Goal: Task Accomplishment & Management: Complete application form

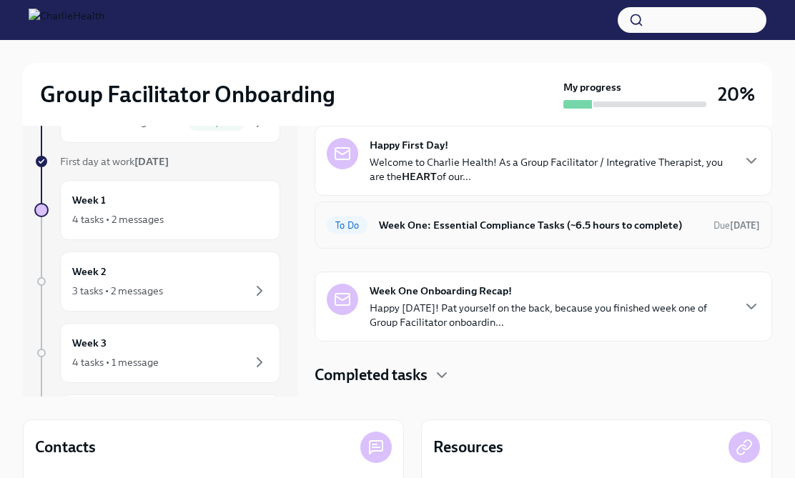
scroll to position [64, 0]
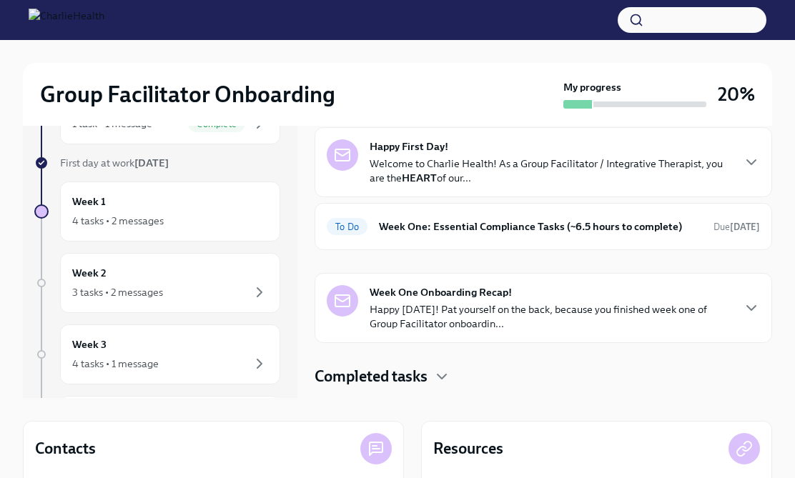
click at [391, 161] on p "Welcome to Charlie Health! As a Group Facilitator / Integrative Therapist, you …" at bounding box center [551, 171] width 362 height 29
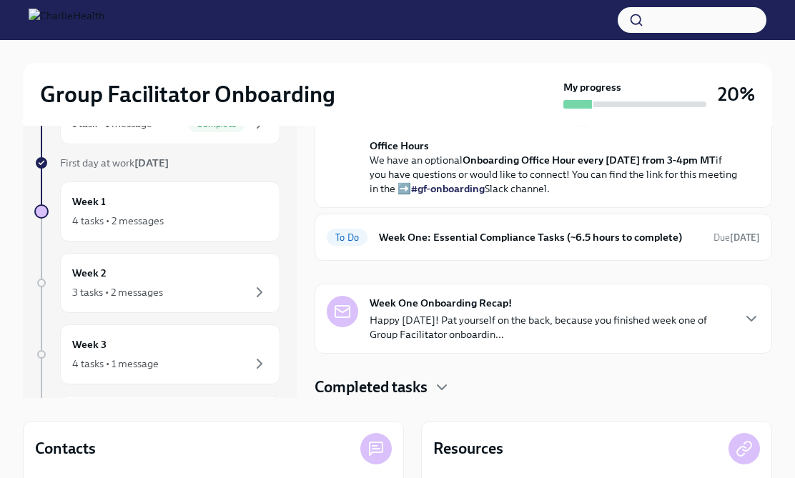
scroll to position [527, 0]
click at [388, 327] on p "Happy [DATE]! Pat yourself on the back, because you finished week one of Group …" at bounding box center [551, 327] width 362 height 29
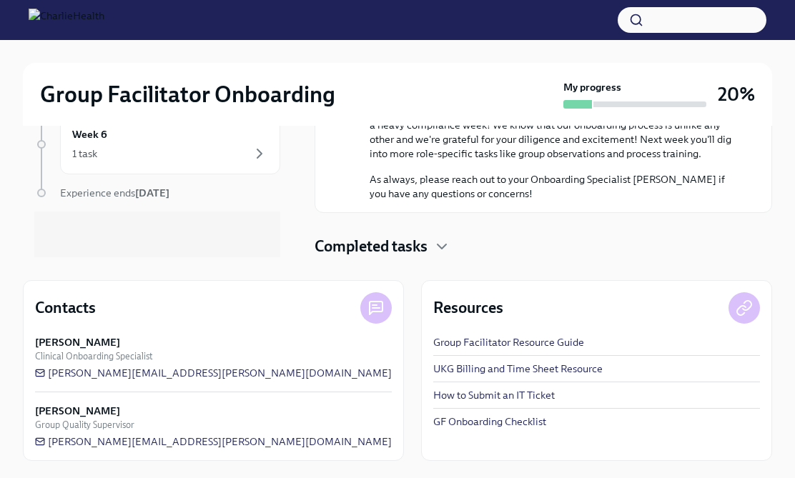
scroll to position [205, 0]
click at [373, 248] on h4 "Completed tasks" at bounding box center [371, 246] width 113 height 21
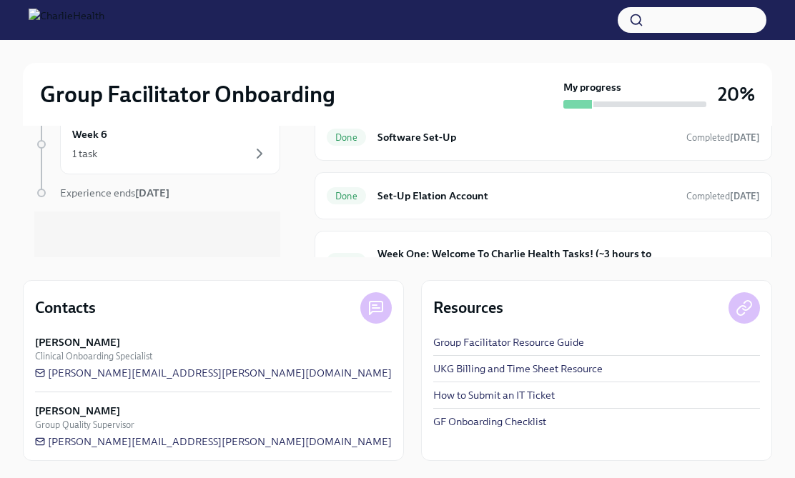
click at [373, 102] on h4 "Completed tasks" at bounding box center [371, 91] width 113 height 21
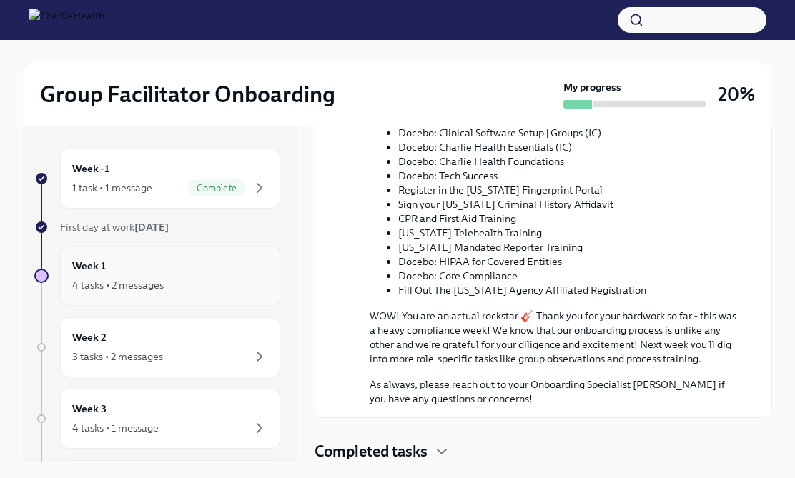
scroll to position [0, 0]
click at [222, 363] on div "3 tasks • 2 messages" at bounding box center [170, 356] width 196 height 17
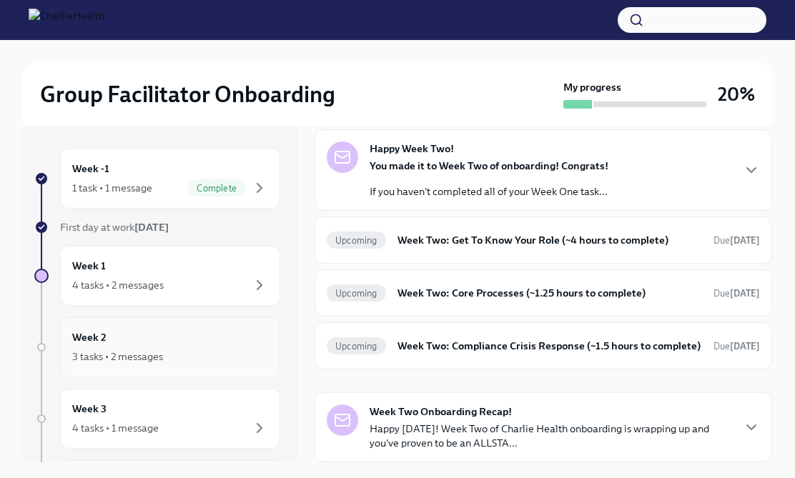
scroll to position [77, 0]
click at [223, 282] on div "4 tasks • 2 messages" at bounding box center [170, 285] width 196 height 17
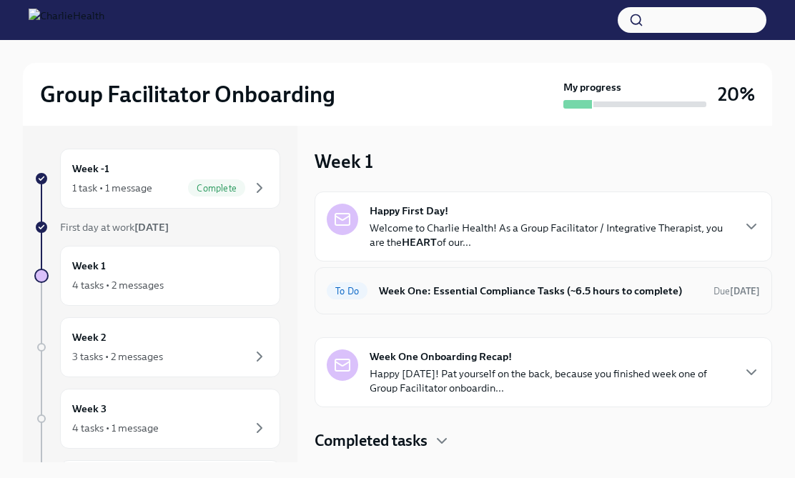
click at [345, 297] on div "To Do" at bounding box center [347, 290] width 41 height 17
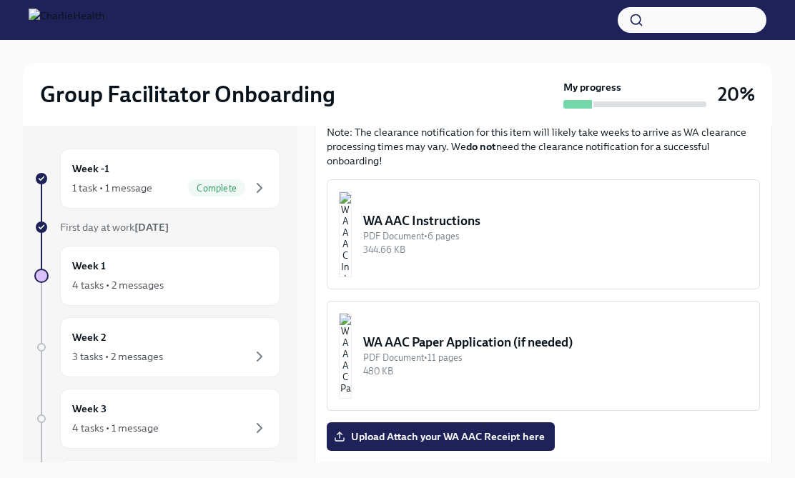
scroll to position [1180, 0]
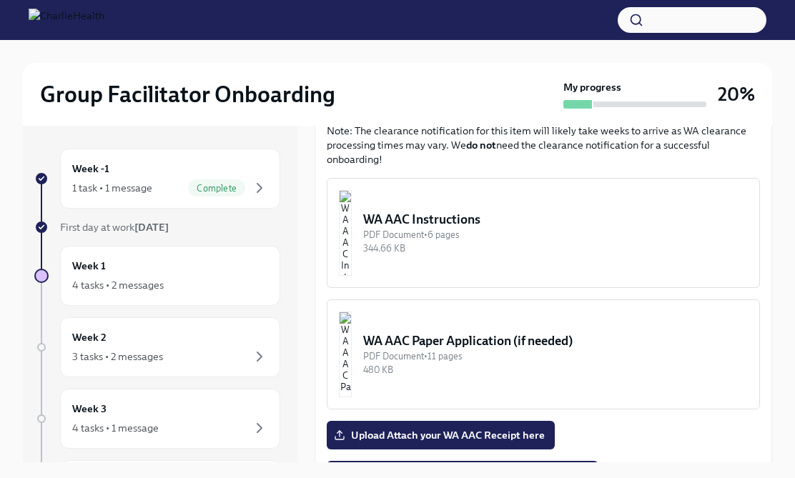
click at [352, 195] on img "button" at bounding box center [345, 233] width 13 height 86
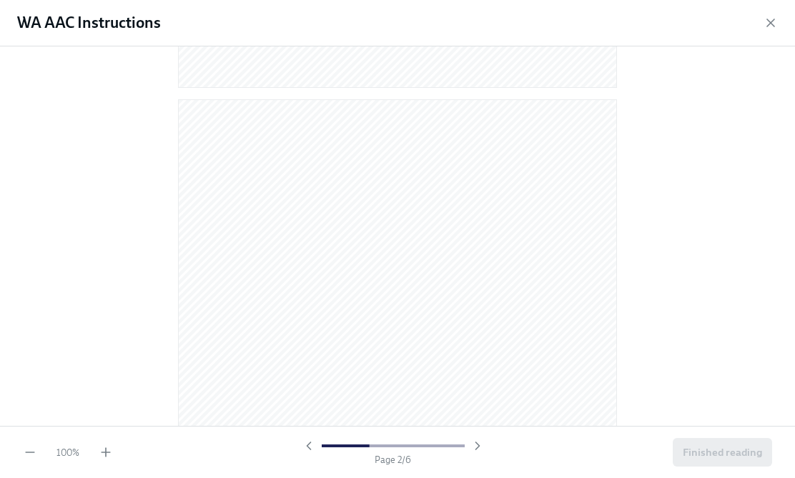
scroll to position [551, 0]
click at [477, 451] on icon "button" at bounding box center [477, 446] width 14 height 14
click at [304, 447] on icon "button" at bounding box center [309, 446] width 14 height 14
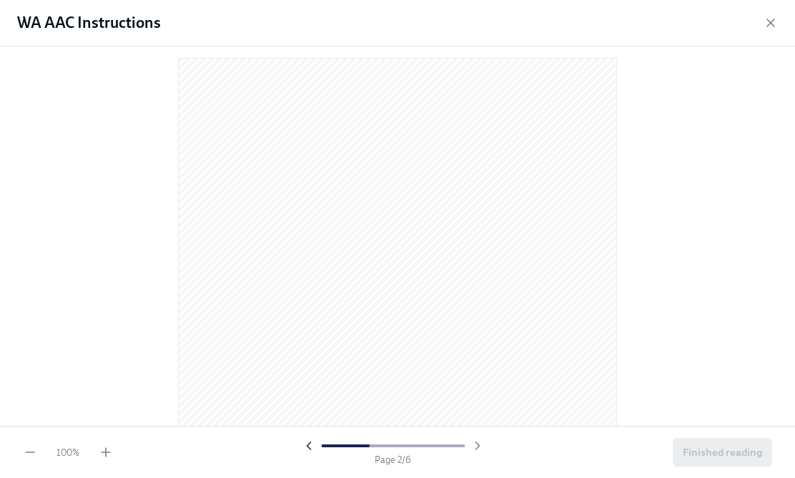
click at [307, 450] on icon "button" at bounding box center [309, 446] width 14 height 14
click at [476, 447] on icon "button" at bounding box center [477, 446] width 14 height 14
click at [473, 445] on icon "button" at bounding box center [477, 446] width 14 height 14
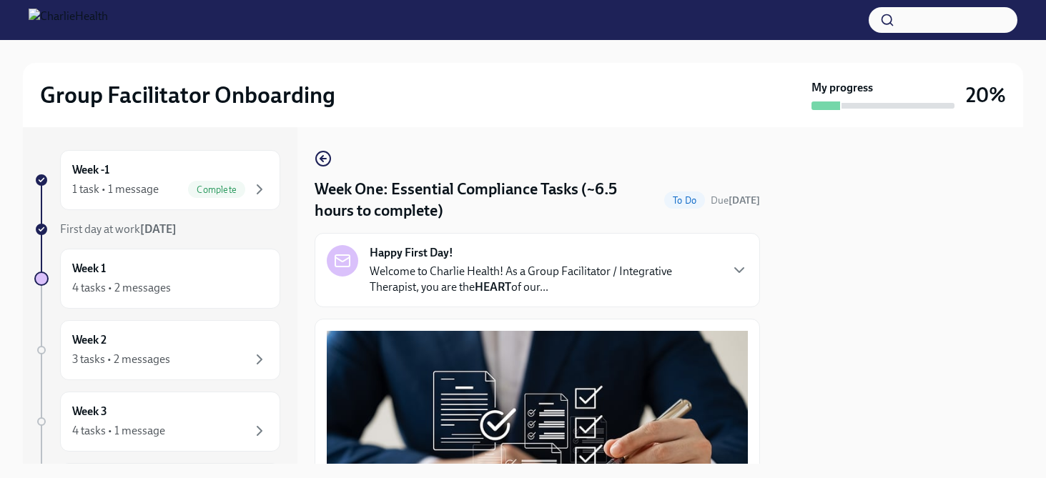
scroll to position [0, 0]
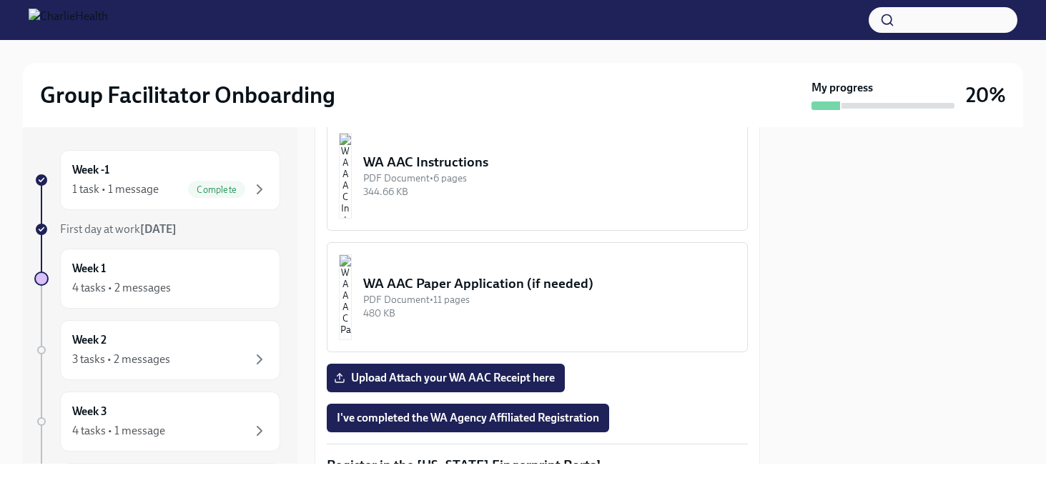
scroll to position [1342, 0]
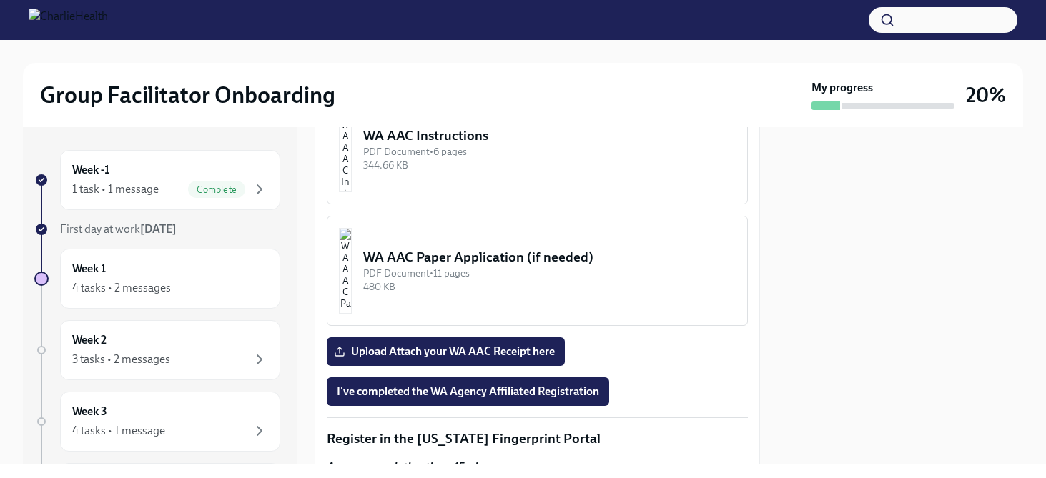
click at [473, 170] on div "344.66 KB" at bounding box center [549, 166] width 373 height 14
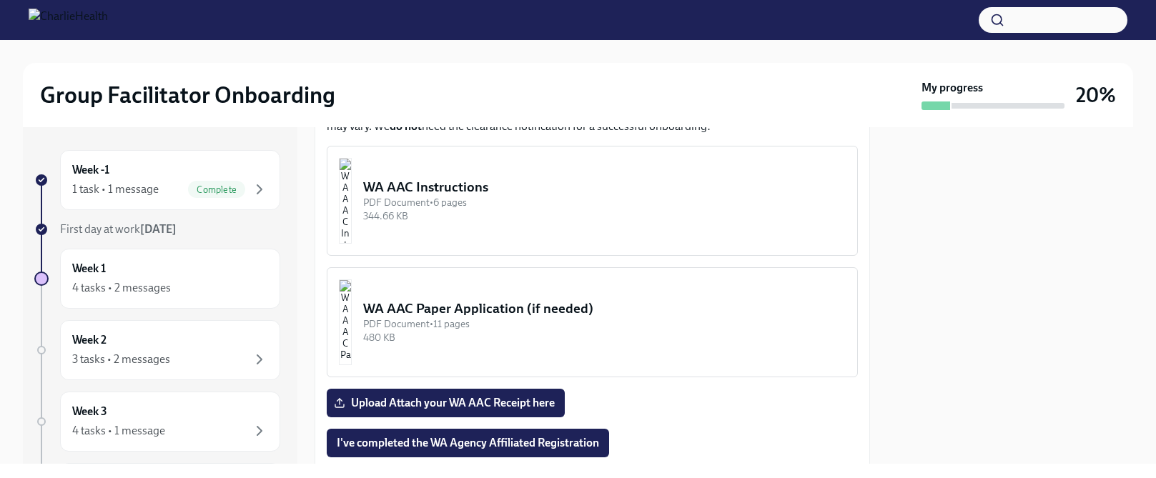
scroll to position [1235, 0]
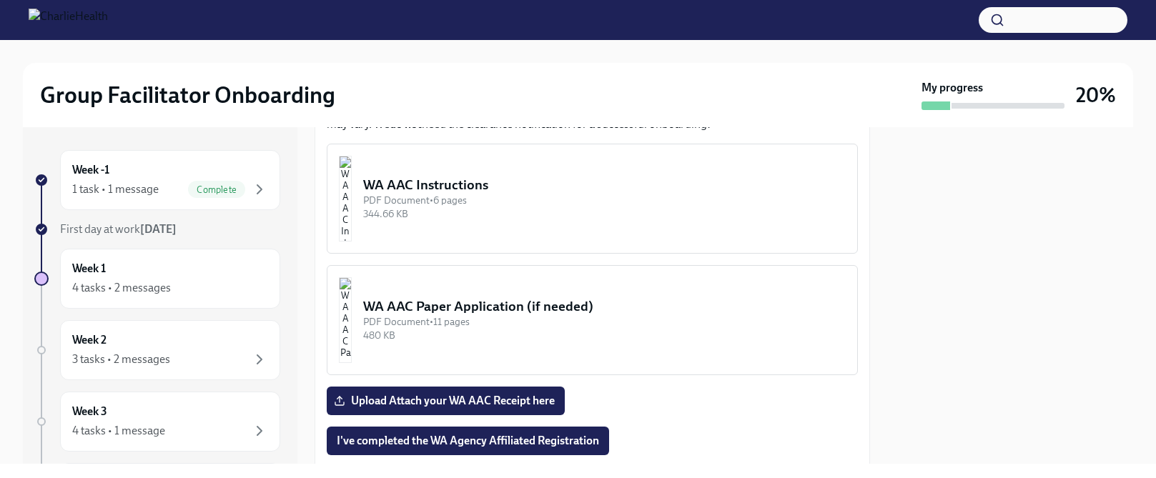
click at [411, 168] on button "WA AAC Instructions PDF Document • 6 pages 344.66 KB" at bounding box center [592, 199] width 531 height 110
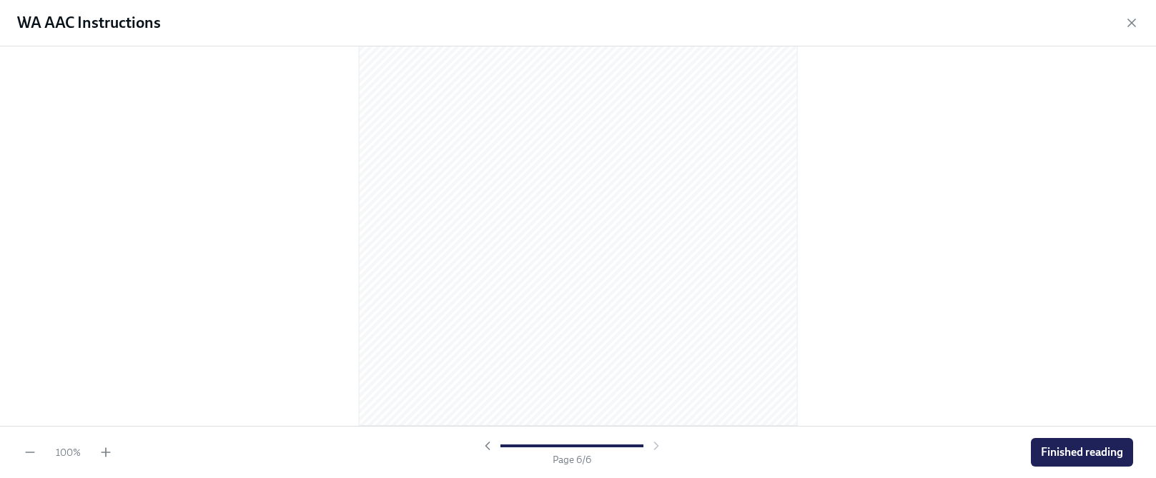
scroll to position [3107, 0]
click at [1045, 457] on span "Finished reading" at bounding box center [1082, 452] width 82 height 14
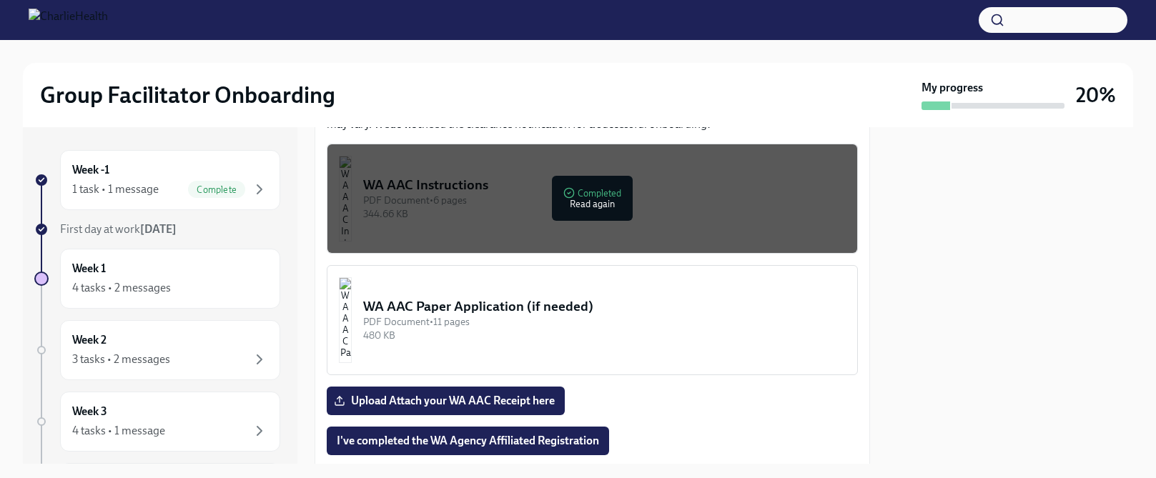
scroll to position [1203, 0]
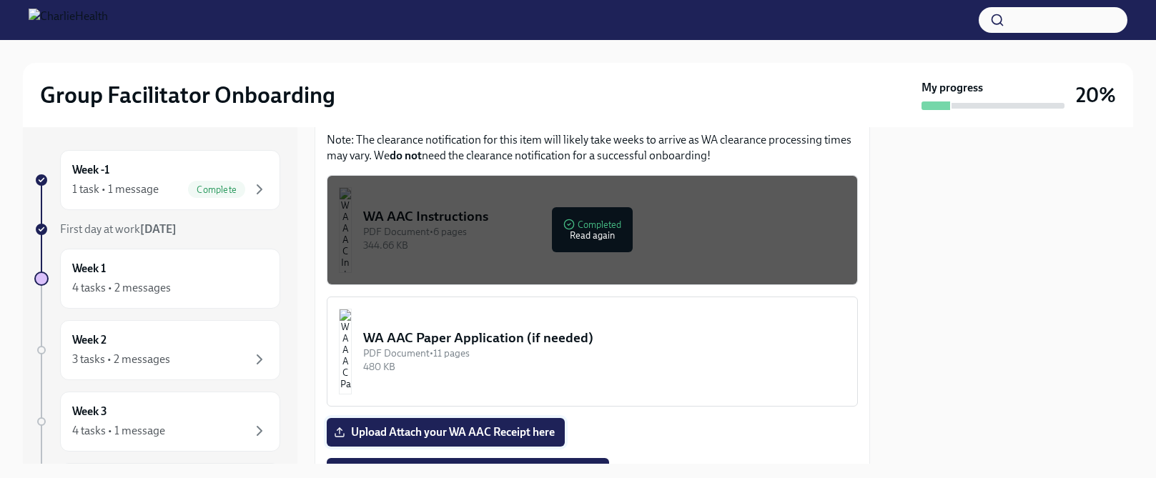
click at [390, 425] on span "Upload Attach your WA AAC Receipt here" at bounding box center [446, 432] width 218 height 14
click at [0, 0] on input "Upload Attach your WA AAC Receipt here" at bounding box center [0, 0] width 0 height 0
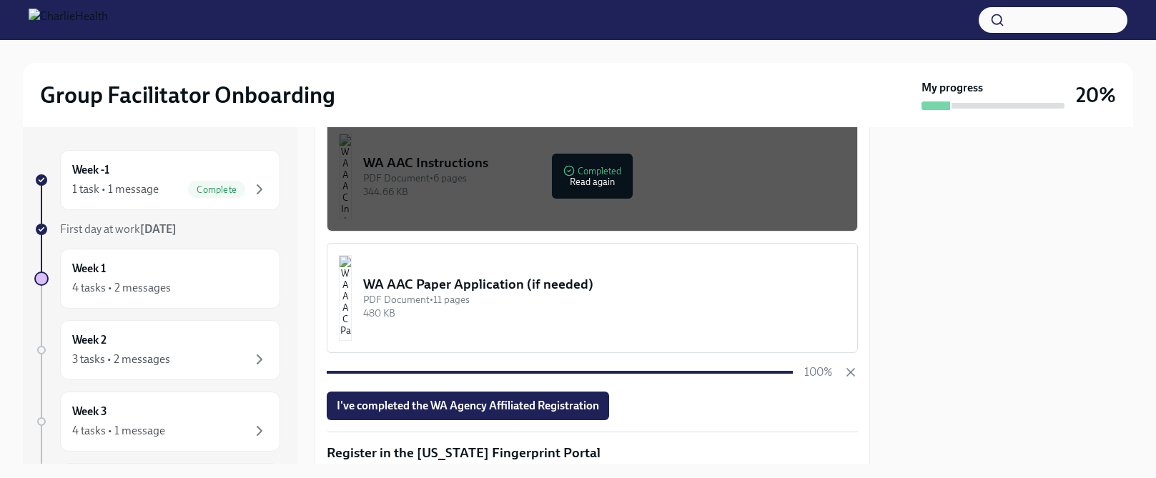
scroll to position [1271, 0]
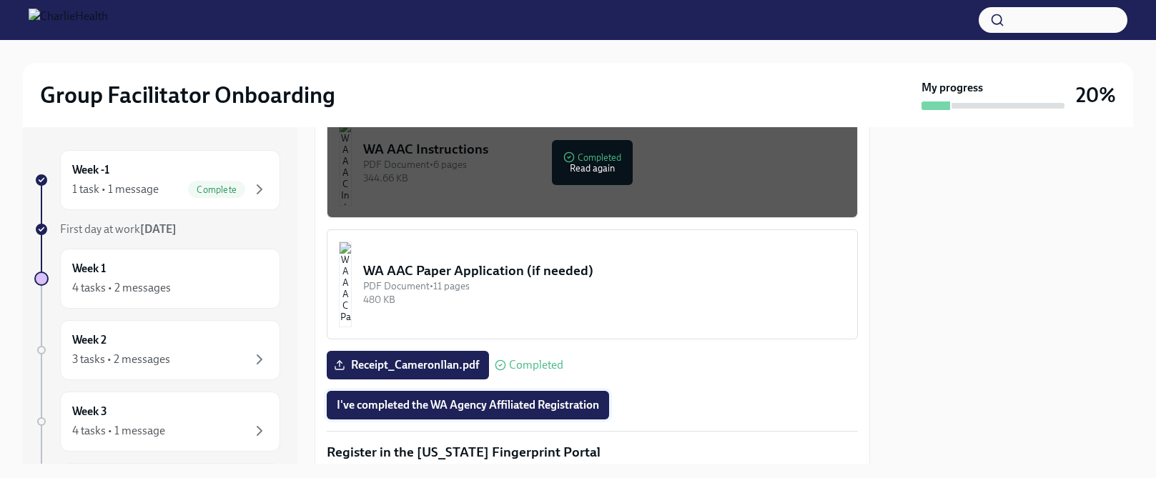
click at [462, 398] on span "I've completed the WA Agency Affiliated Registration" at bounding box center [468, 405] width 262 height 14
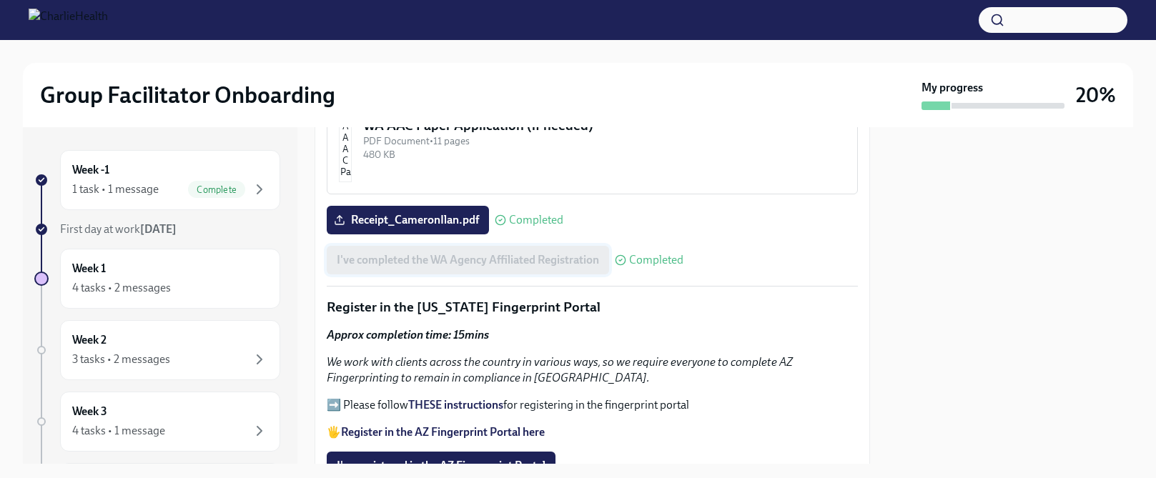
scroll to position [1424, 0]
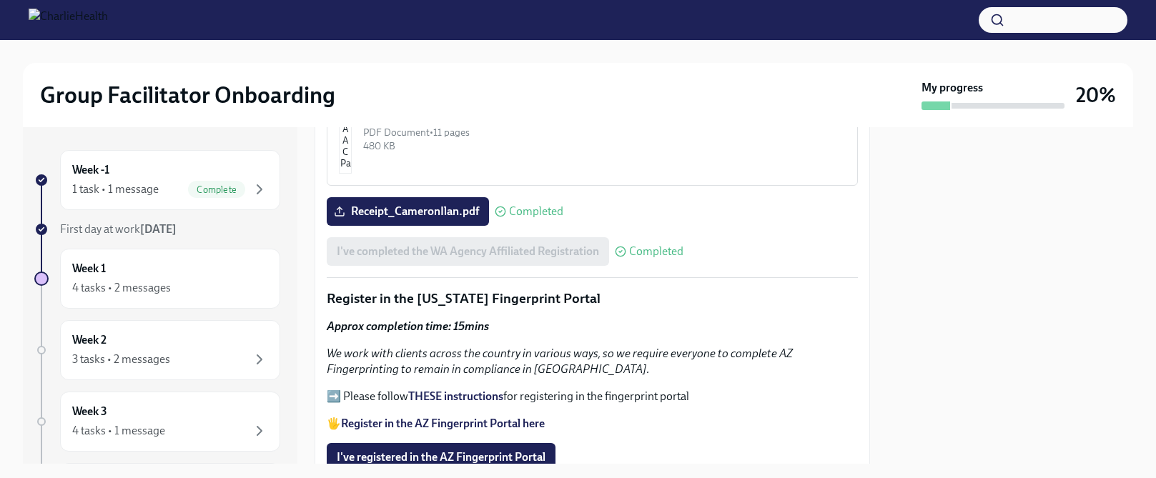
click at [461, 390] on strong "THESE instructions" at bounding box center [455, 397] width 95 height 14
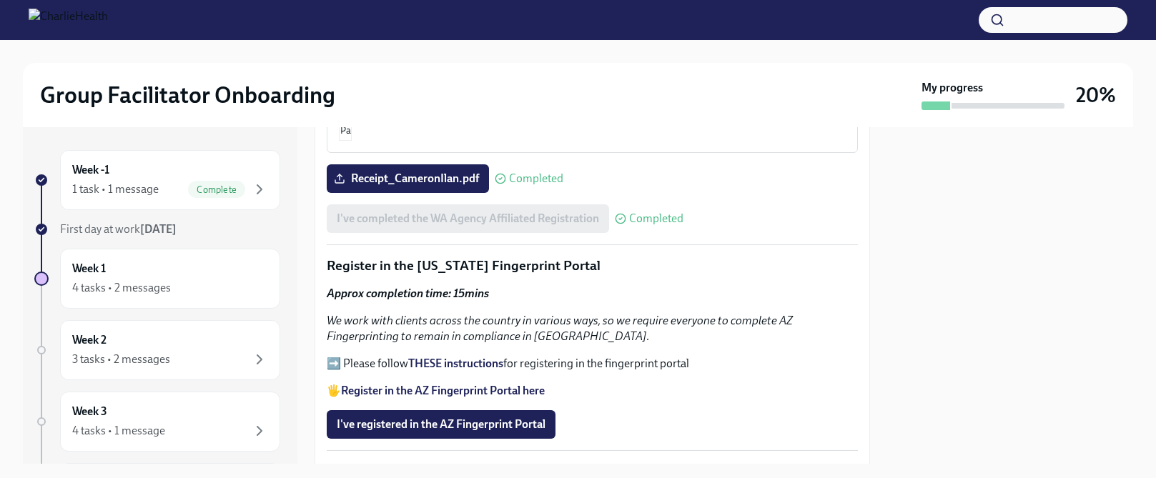
scroll to position [1459, 0]
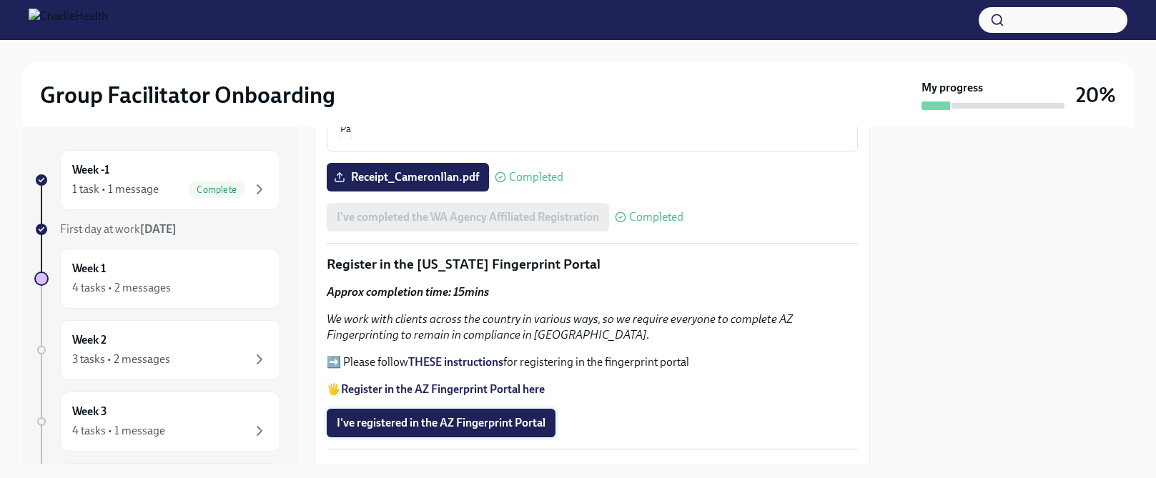
click at [394, 416] on span "I've registered in the AZ Fingerprint Portal" at bounding box center [441, 423] width 209 height 14
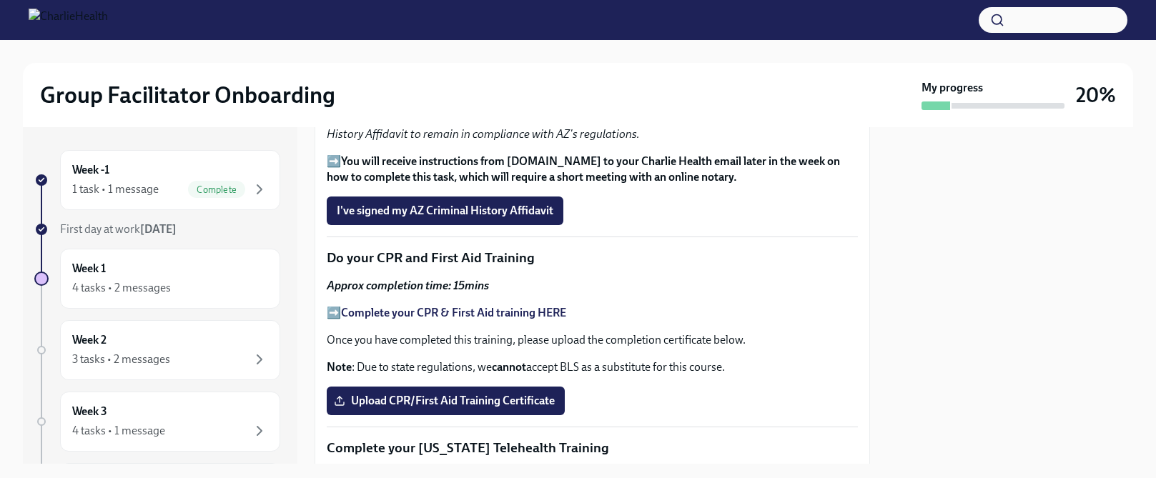
scroll to position [1869, 0]
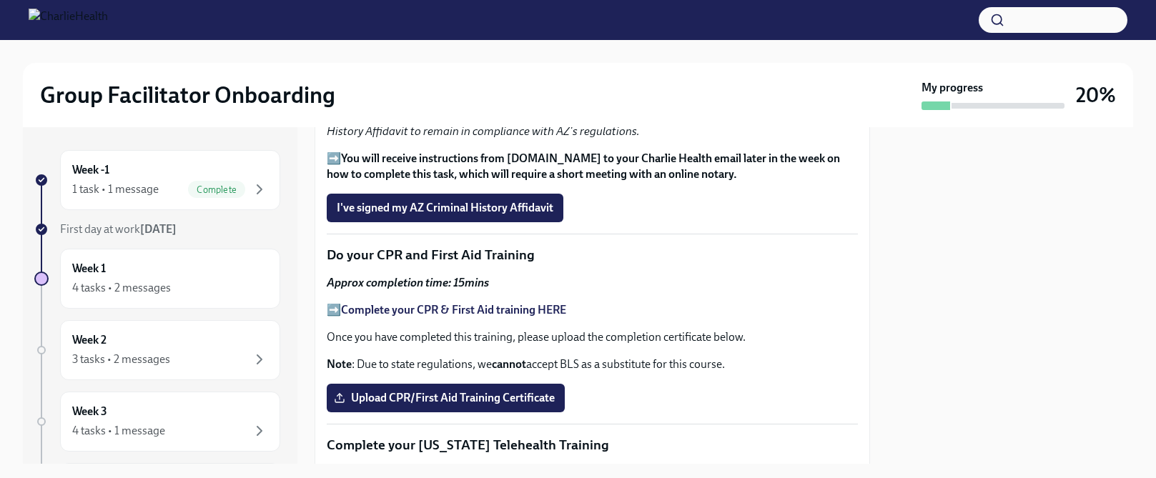
click at [365, 303] on strong "Complete your CPR & First Aid training HERE" at bounding box center [453, 310] width 225 height 14
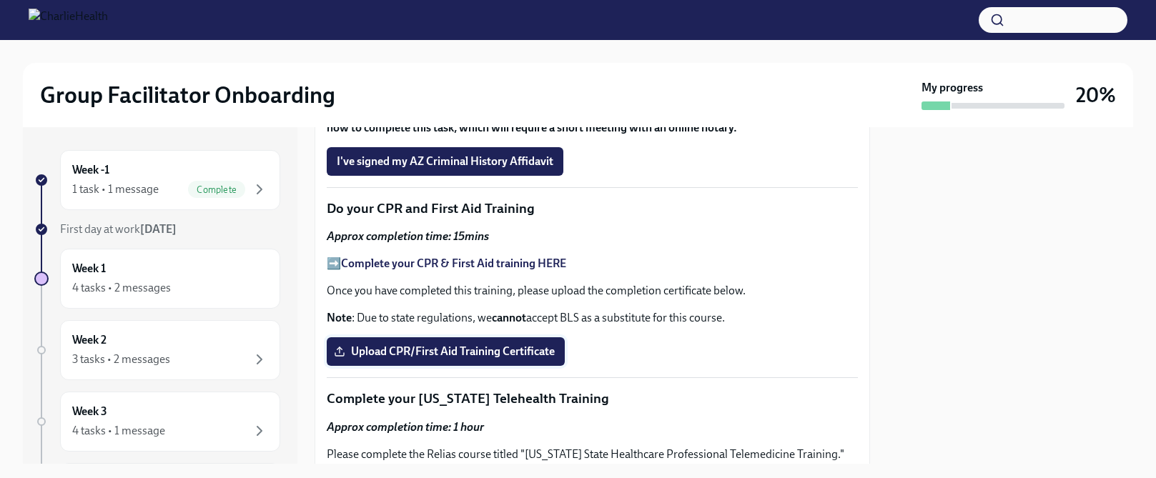
scroll to position [1918, 0]
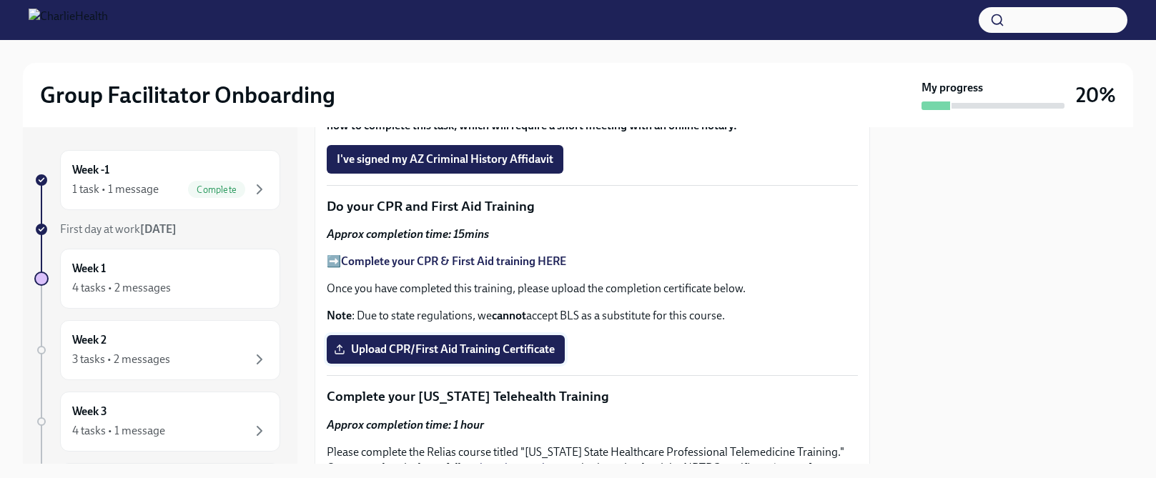
click at [428, 342] on span "Upload CPR/First Aid Training Certificate" at bounding box center [446, 349] width 218 height 14
click at [0, 0] on input "Upload CPR/First Aid Training Certificate" at bounding box center [0, 0] width 0 height 0
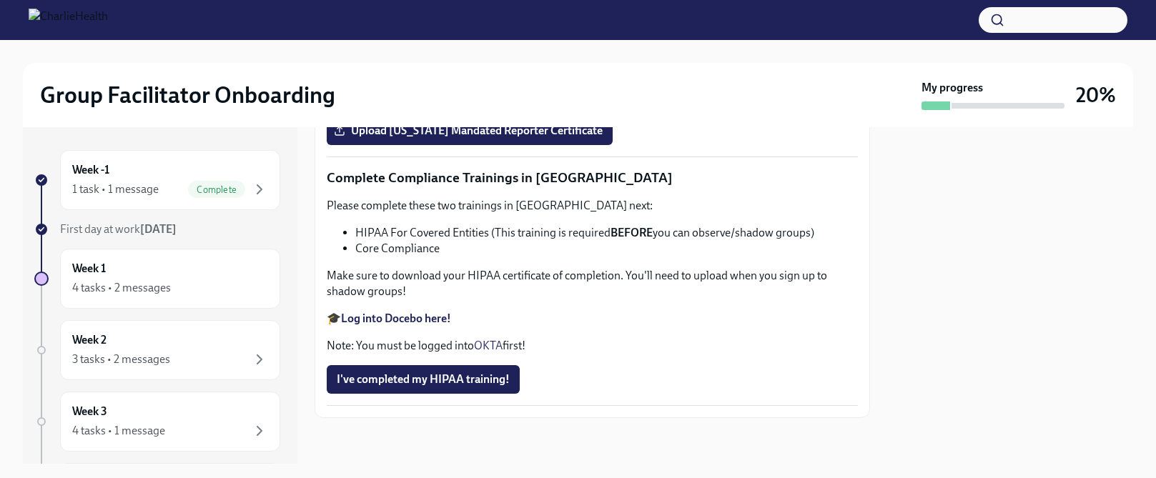
scroll to position [3405, 0]
click at [430, 325] on strong "Log into Docebo here!" at bounding box center [396, 319] width 110 height 14
click at [416, 325] on strong "Log into Docebo here!" at bounding box center [396, 319] width 110 height 14
click at [426, 325] on strong "Log into Docebo here!" at bounding box center [396, 319] width 110 height 14
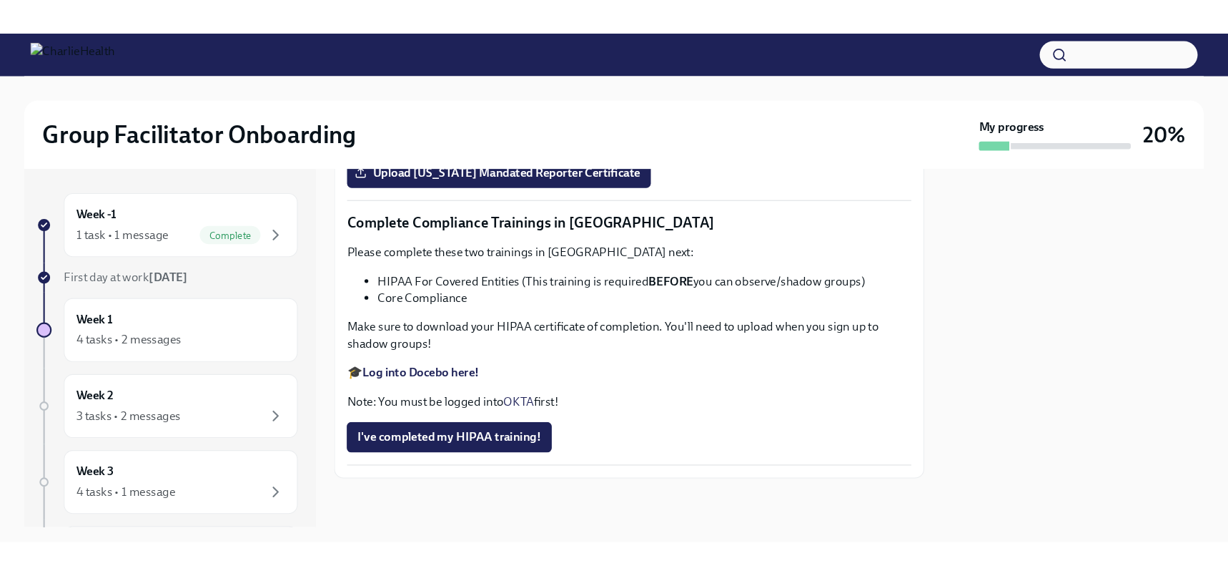
scroll to position [3368, 0]
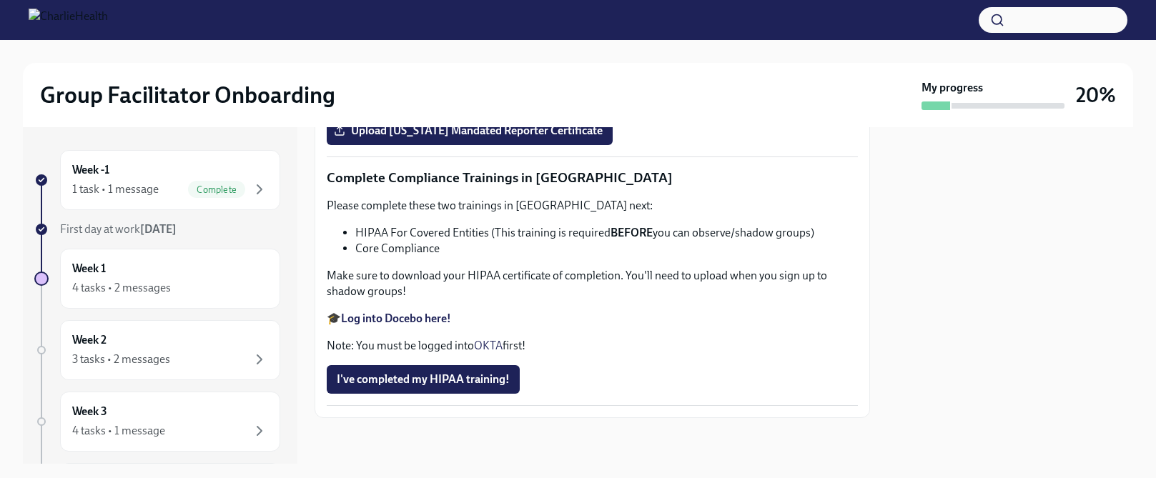
click at [429, 325] on strong "Log into Docebo here!" at bounding box center [396, 319] width 110 height 14
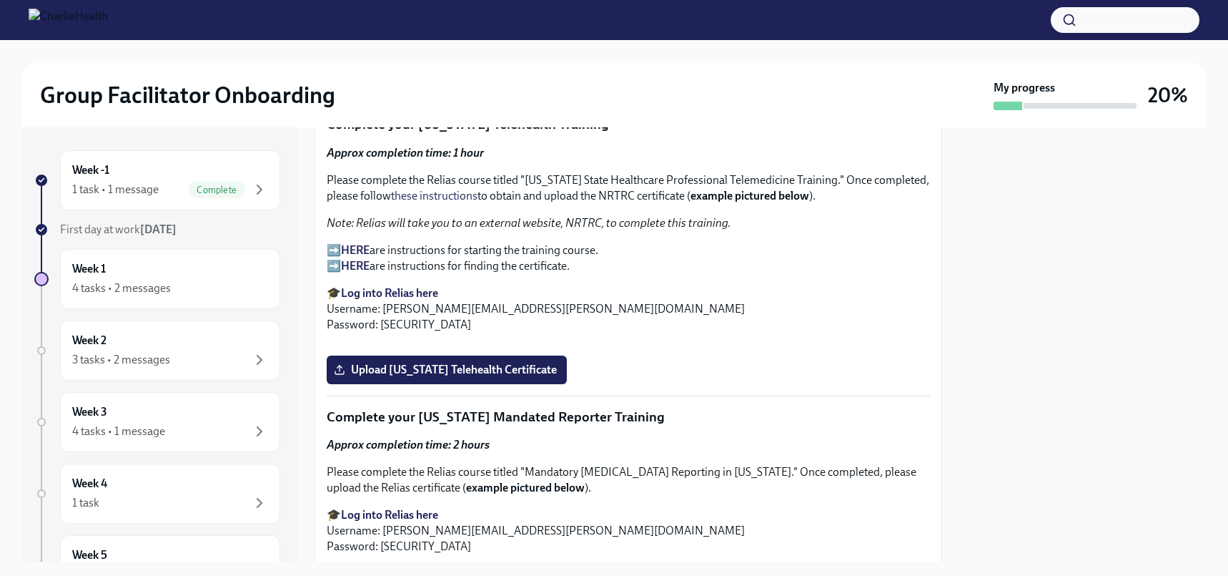
scroll to position [2094, 0]
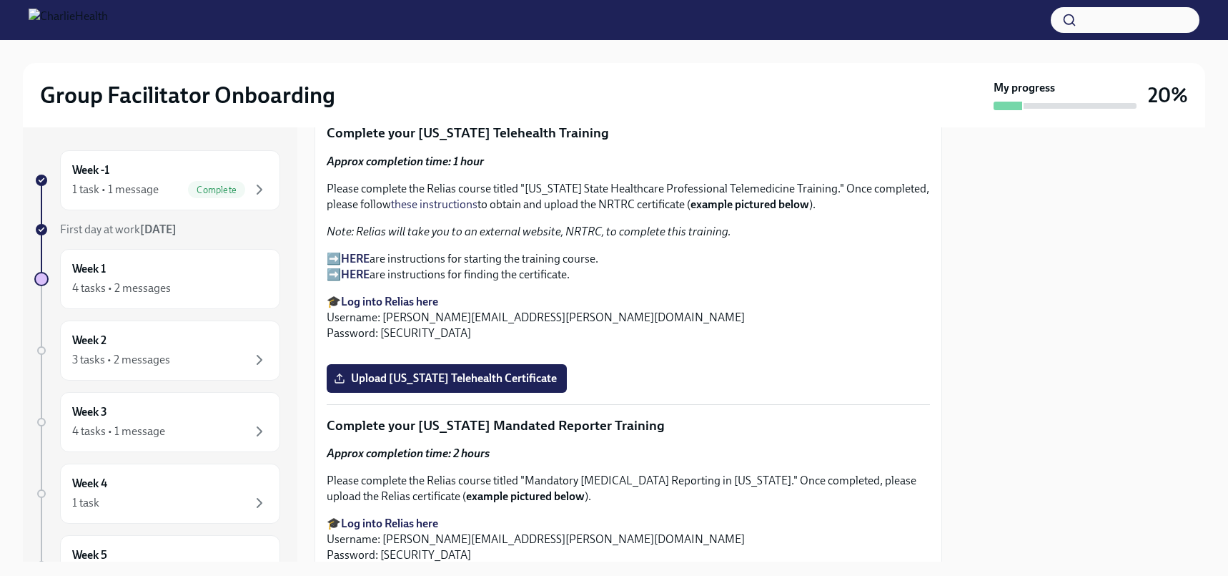
click at [366, 297] on strong "Log into Relias here" at bounding box center [389, 302] width 97 height 14
click at [360, 252] on strong "HERE" at bounding box center [355, 259] width 29 height 14
click at [352, 257] on strong "HERE" at bounding box center [355, 259] width 29 height 14
